Goal: Find specific page/section: Find specific page/section

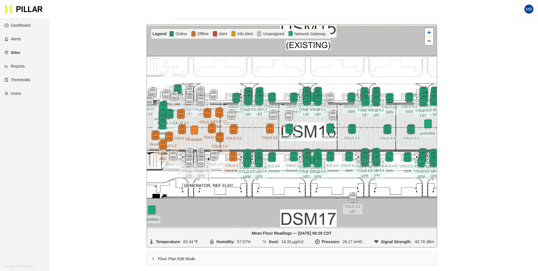
scroll to position [75, 0]
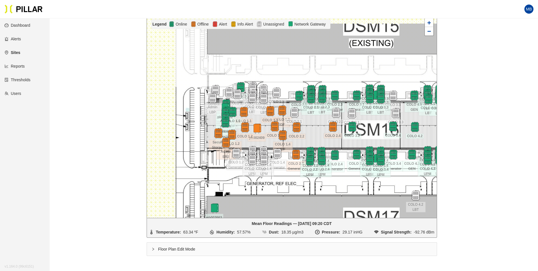
drag, startPoint x: 169, startPoint y: 179, endPoint x: 232, endPoint y: 186, distance: 63.5
click at [232, 186] on div at bounding box center [292, 116] width 290 height 203
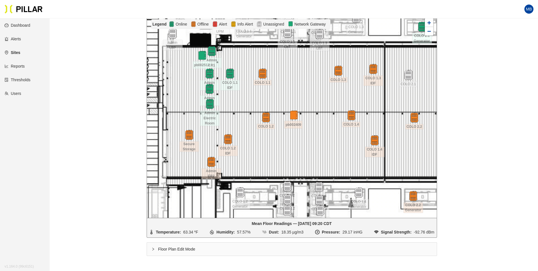
drag, startPoint x: 321, startPoint y: 138, endPoint x: 291, endPoint y: 148, distance: 31.5
click at [289, 154] on div at bounding box center [292, 116] width 290 height 203
click at [276, 152] on div at bounding box center [292, 116] width 290 height 203
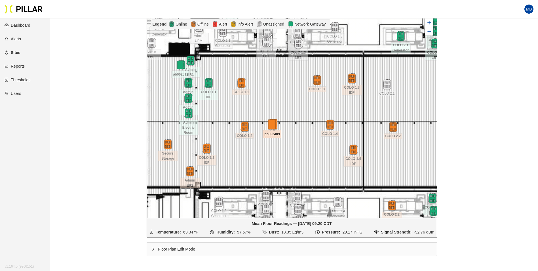
click at [272, 124] on img at bounding box center [272, 125] width 12 height 12
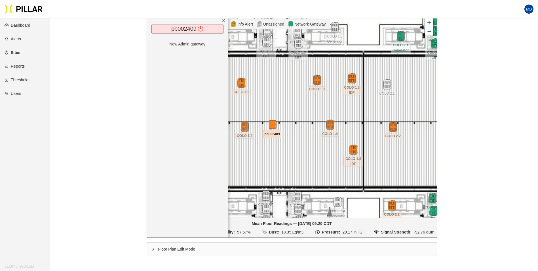
scroll to position [47, 0]
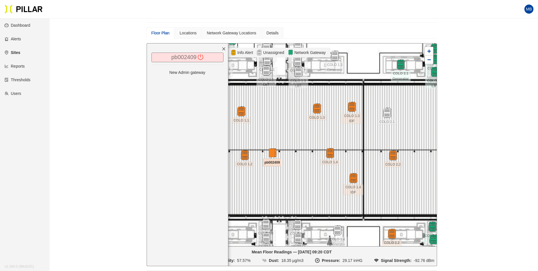
click at [179, 57] on link "pb002409" at bounding box center [183, 57] width 25 height 6
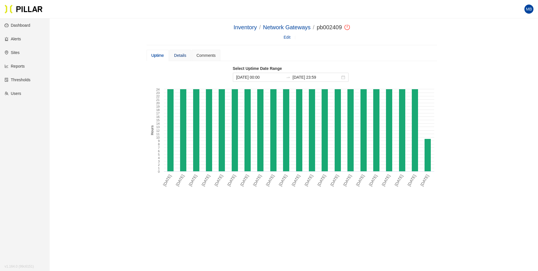
click at [179, 57] on div "Details" at bounding box center [180, 55] width 12 height 6
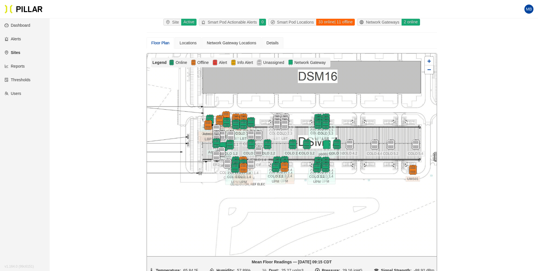
scroll to position [47, 0]
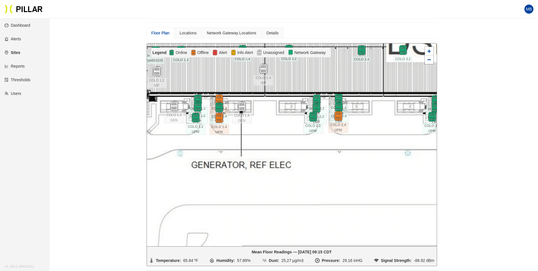
click at [293, 188] on div at bounding box center [292, 144] width 290 height 203
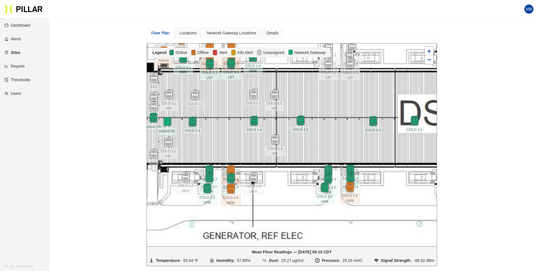
drag, startPoint x: 325, startPoint y: 124, endPoint x: 326, endPoint y: 142, distance: 17.3
click at [326, 142] on div at bounding box center [292, 144] width 290 height 203
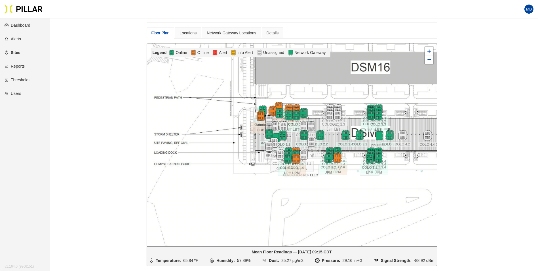
scroll to position [18, 0]
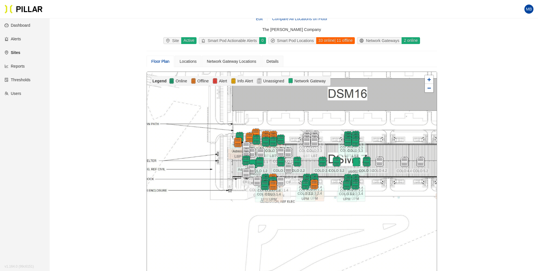
drag, startPoint x: 410, startPoint y: 193, endPoint x: 387, endPoint y: 191, distance: 23.1
click at [387, 191] on div at bounding box center [292, 173] width 290 height 203
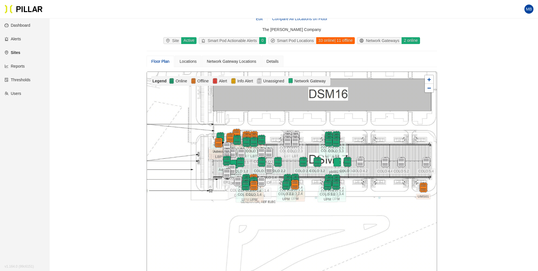
drag, startPoint x: 387, startPoint y: 191, endPoint x: 368, endPoint y: 191, distance: 19.3
click at [368, 191] on div at bounding box center [292, 173] width 290 height 203
